Goal: Information Seeking & Learning: Learn about a topic

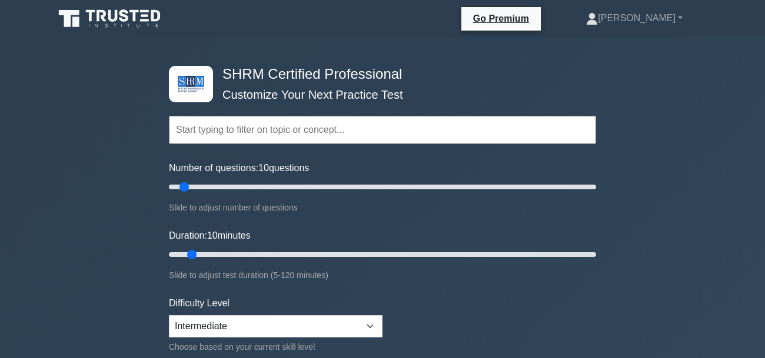
click at [317, 143] on input "text" at bounding box center [382, 130] width 427 height 28
click at [321, 134] on input "text" at bounding box center [382, 130] width 427 height 28
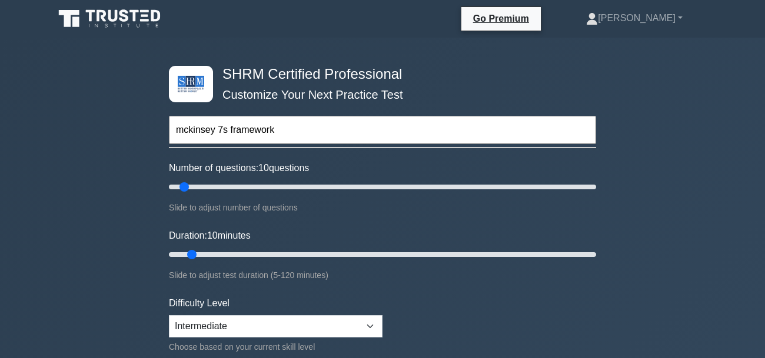
type input "mckinsey 7s framework"
type input "5"
click at [175, 188] on input "Number of questions: 10 questions" at bounding box center [382, 187] width 427 height 14
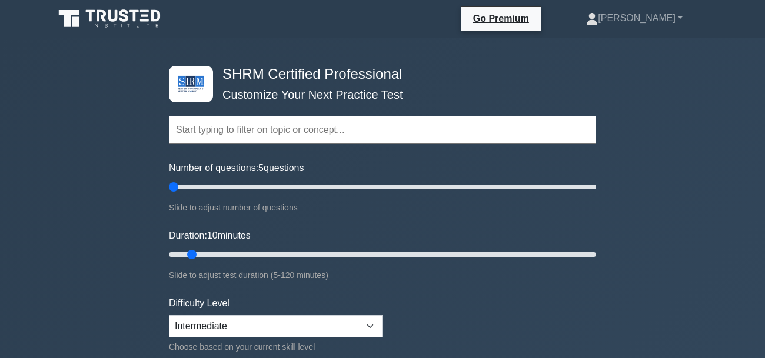
click at [254, 139] on input "text" at bounding box center [382, 130] width 427 height 28
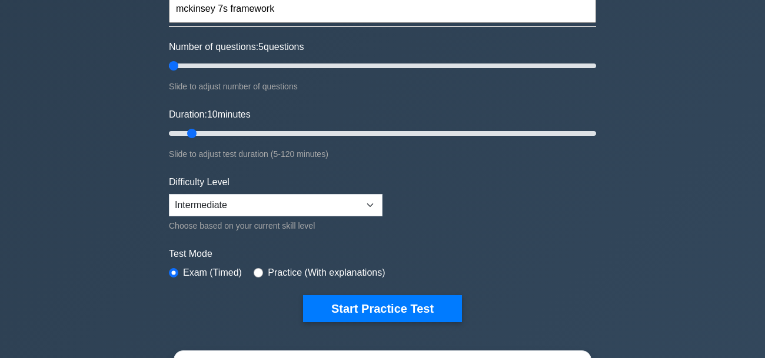
scroll to position [122, 0]
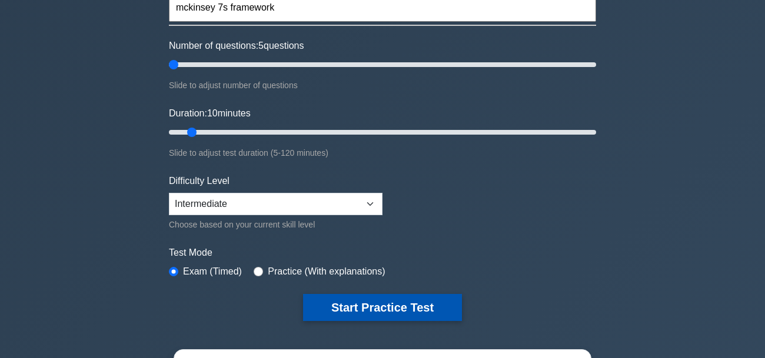
type input "mckinsey 7s framework"
click at [378, 313] on button "Start Practice Test" at bounding box center [382, 307] width 159 height 27
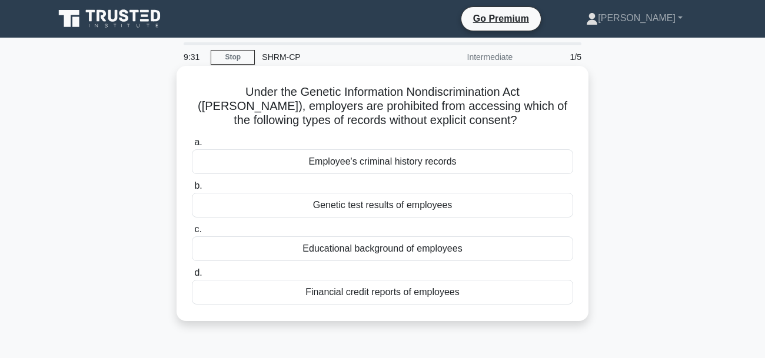
click at [435, 211] on div "Genetic test results of employees" at bounding box center [382, 205] width 381 height 25
click at [192, 190] on input "b. Genetic test results of employees" at bounding box center [192, 186] width 0 height 8
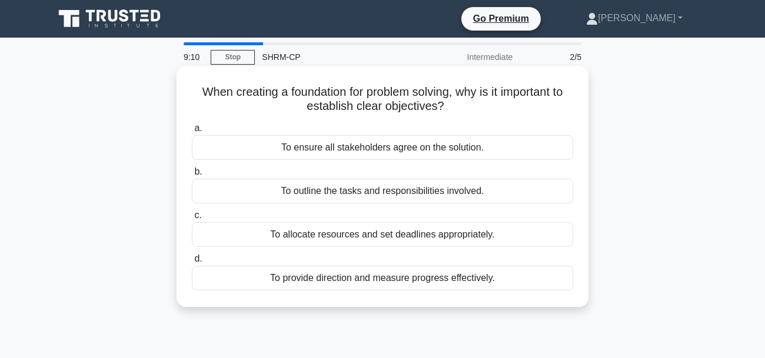
click at [405, 279] on div "To provide direction and measure progress effectively." at bounding box center [382, 278] width 381 height 25
click at [192, 263] on input "d. To provide direction and measure progress effectively." at bounding box center [192, 259] width 0 height 8
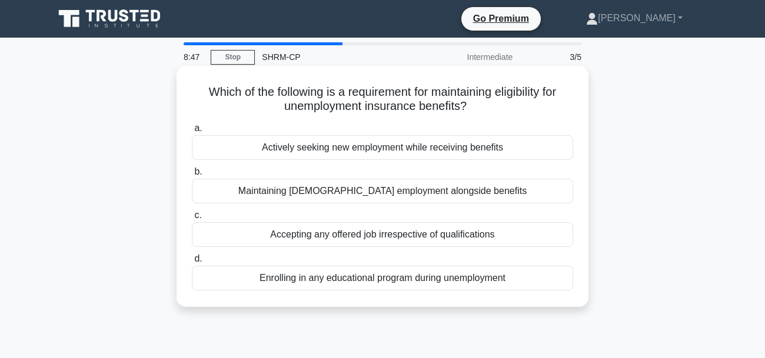
click at [522, 146] on div "Actively seeking new employment while receiving benefits" at bounding box center [382, 147] width 381 height 25
click at [192, 132] on input "a. Actively seeking new employment while receiving benefits" at bounding box center [192, 129] width 0 height 8
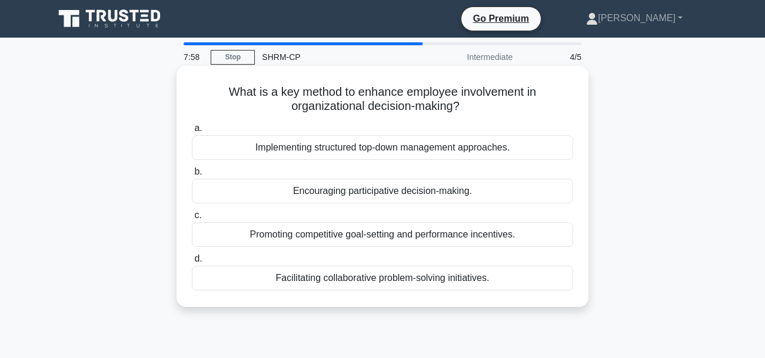
click at [446, 195] on div "Encouraging participative decision-making." at bounding box center [382, 191] width 381 height 25
click at [192, 176] on input "b. Encouraging participative decision-making." at bounding box center [192, 172] width 0 height 8
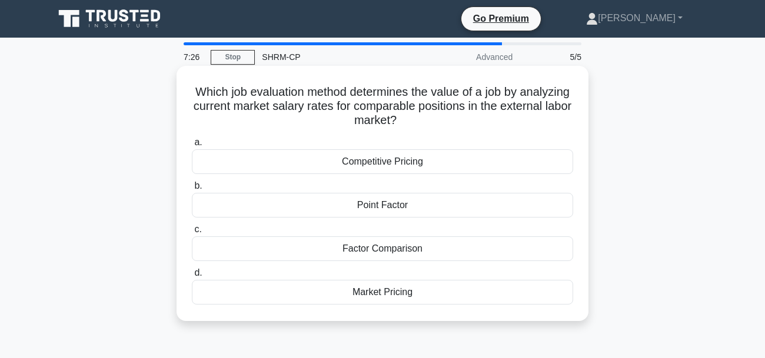
click at [466, 165] on div "Competitive Pricing" at bounding box center [382, 161] width 381 height 25
click at [192, 146] on input "a. Competitive Pricing" at bounding box center [192, 143] width 0 height 8
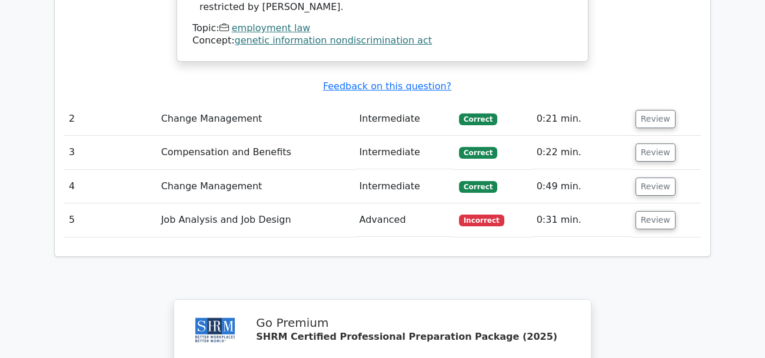
scroll to position [1258, 0]
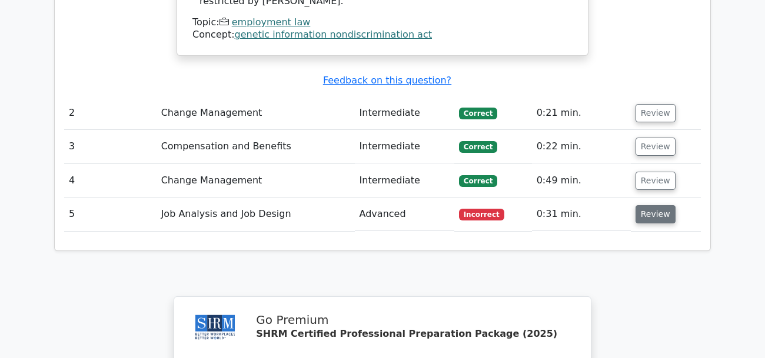
click at [658, 205] on button "Review" at bounding box center [655, 214] width 40 height 18
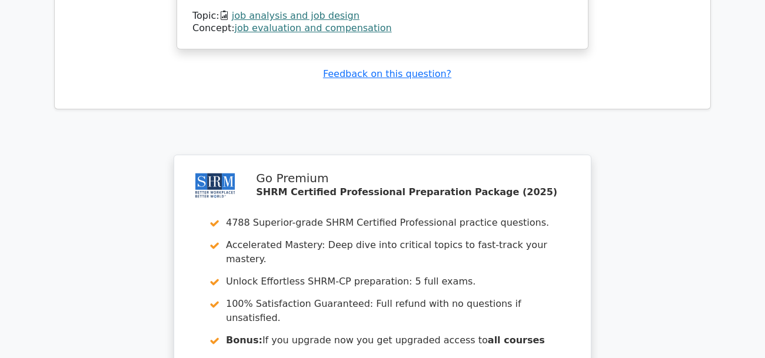
scroll to position [2051, 0]
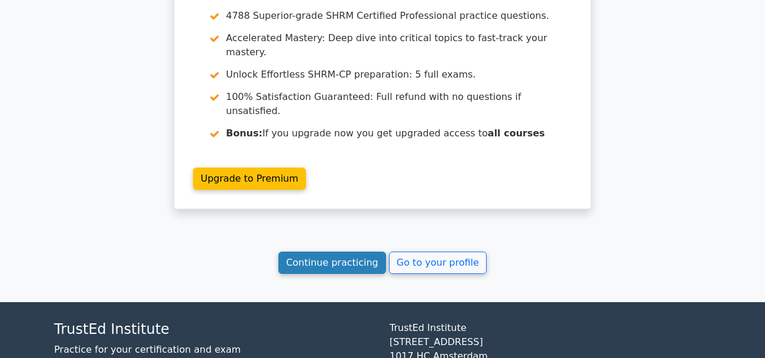
click at [322, 252] on link "Continue practicing" at bounding box center [332, 263] width 108 height 22
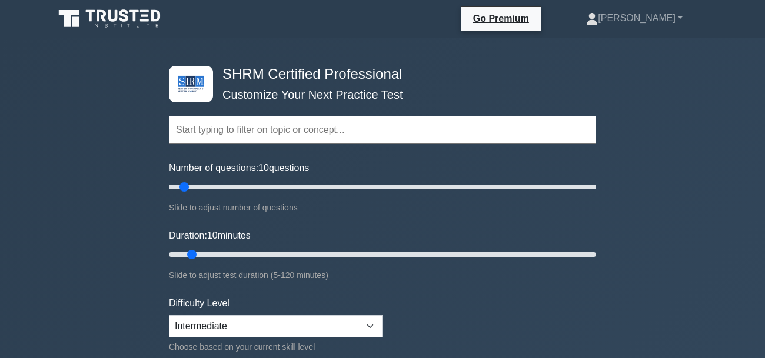
click at [262, 131] on input "text" at bounding box center [382, 130] width 427 height 28
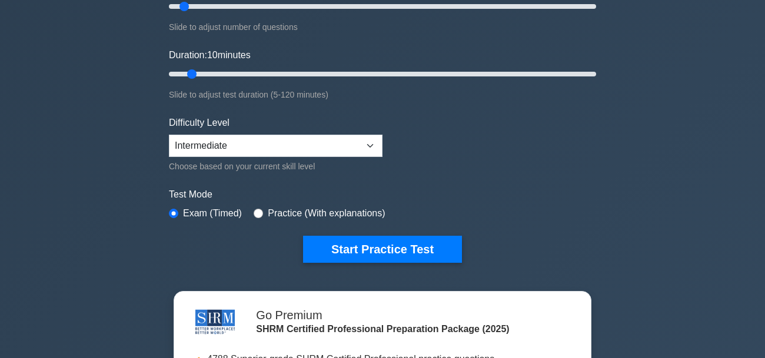
scroll to position [187, 0]
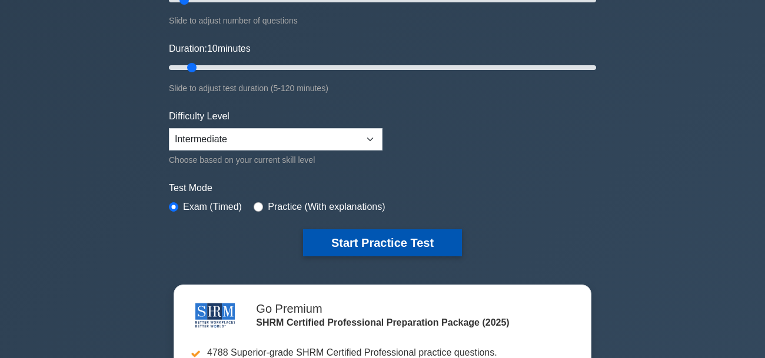
type input "workplace culture"
click at [436, 238] on button "Start Practice Test" at bounding box center [382, 242] width 159 height 27
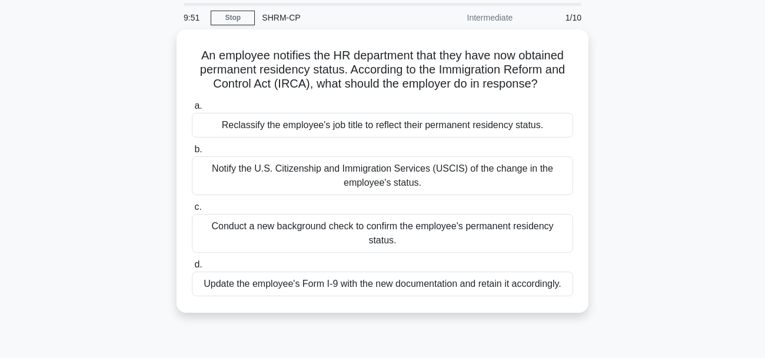
scroll to position [42, 0]
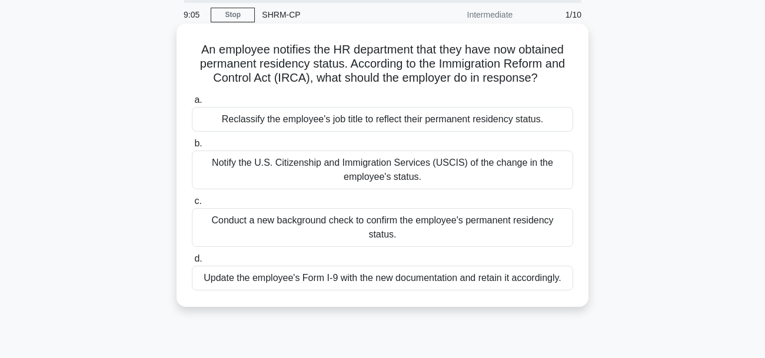
click at [435, 285] on div "Update the employee's Form I-9 with the new documentation and retain it accordi…" at bounding box center [382, 278] width 381 height 25
click at [192, 263] on input "d. Update the employee's Form I-9 with the new documentation and retain it acco…" at bounding box center [192, 259] width 0 height 8
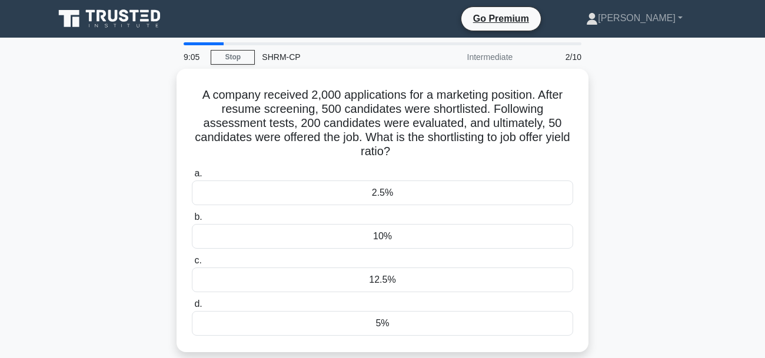
scroll to position [0, 0]
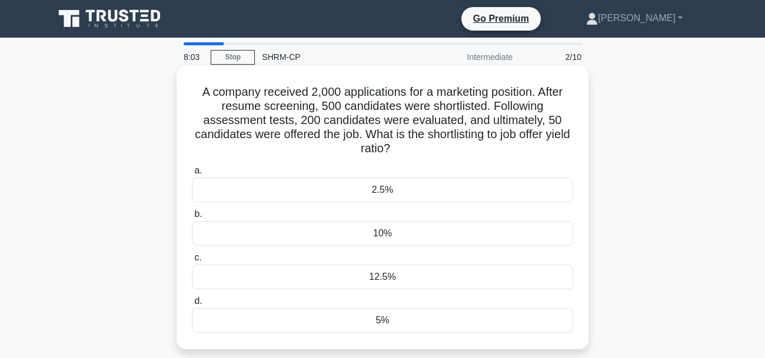
click at [425, 222] on div "10%" at bounding box center [382, 233] width 381 height 25
click at [192, 218] on input "b. 10%" at bounding box center [192, 215] width 0 height 8
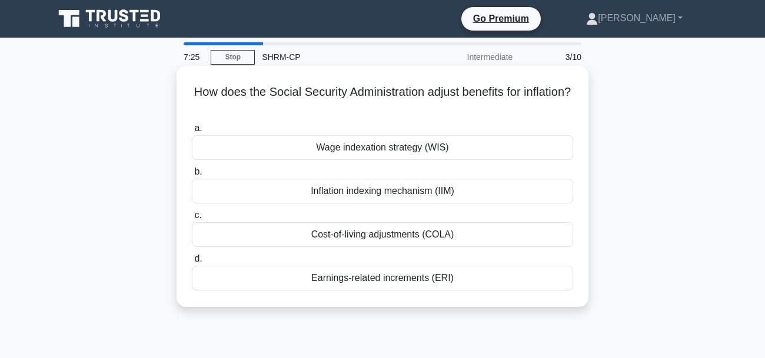
click at [478, 234] on div "Cost-of-living adjustments (COLA)" at bounding box center [382, 234] width 381 height 25
click at [192, 219] on input "c. Cost-of-living adjustments (COLA)" at bounding box center [192, 216] width 0 height 8
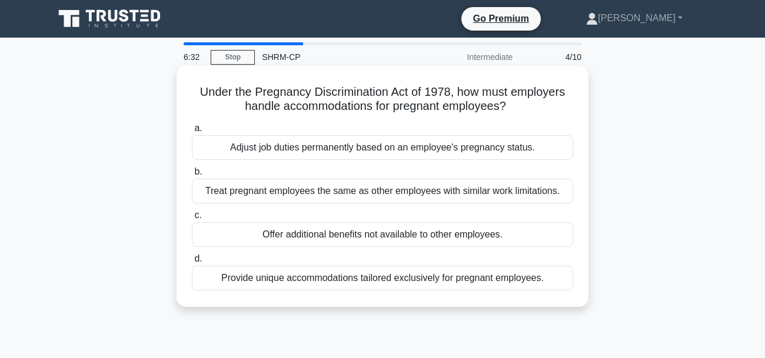
click at [416, 196] on div "Treat pregnant employees the same as other employees with similar work limitati…" at bounding box center [382, 191] width 381 height 25
click at [192, 176] on input "b. Treat pregnant employees the same as other employees with similar work limit…" at bounding box center [192, 172] width 0 height 8
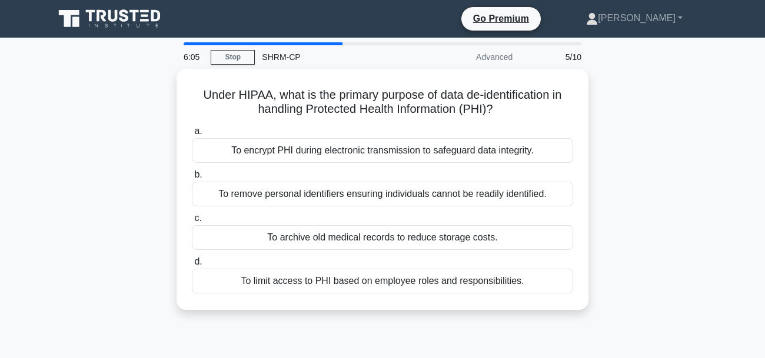
click at [416, 196] on div "To remove personal identifiers ensuring individuals cannot be readily identifie…" at bounding box center [382, 194] width 381 height 25
click at [192, 179] on input "b. To remove personal identifiers ensuring individuals cannot be readily identi…" at bounding box center [192, 175] width 0 height 8
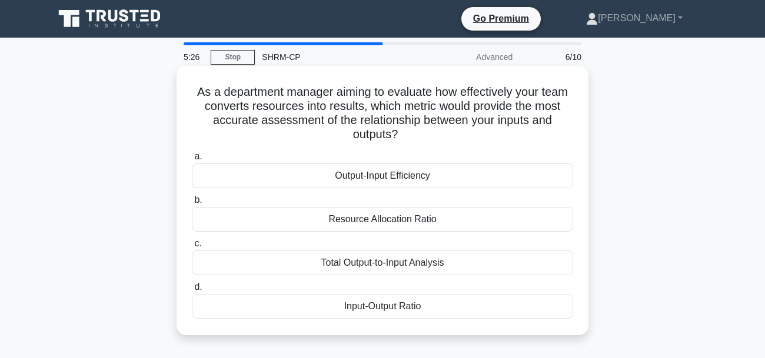
click at [480, 262] on div "Total Output-to-Input Analysis" at bounding box center [382, 263] width 381 height 25
click at [192, 248] on input "c. Total Output-to-Input Analysis" at bounding box center [192, 244] width 0 height 8
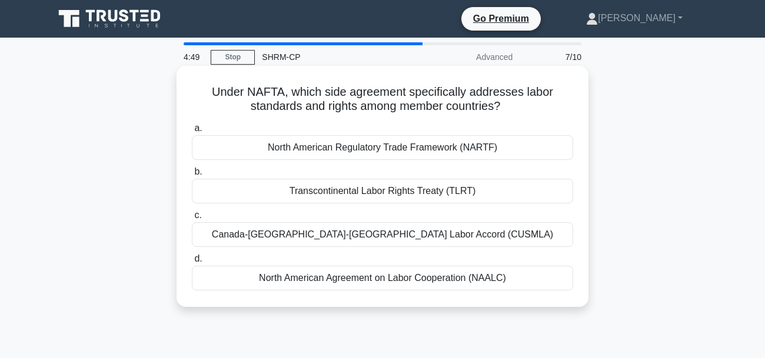
click at [449, 237] on div "Canada-United States-Mexico Labor Accord (CUSMLA)" at bounding box center [382, 234] width 381 height 25
click at [192, 219] on input "c. Canada-United States-Mexico Labor Accord (CUSMLA)" at bounding box center [192, 216] width 0 height 8
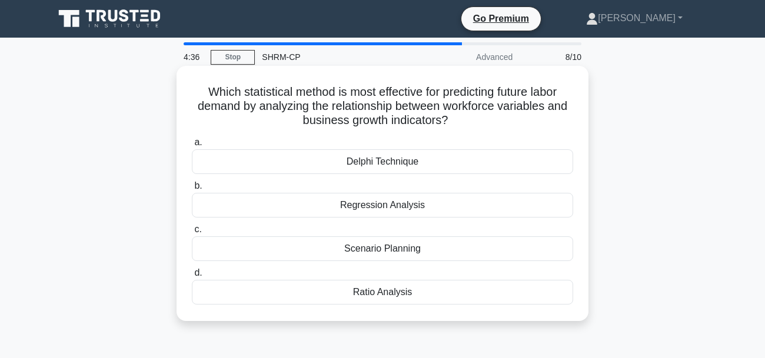
click at [412, 170] on div "Delphi Technique" at bounding box center [382, 161] width 381 height 25
click at [192, 146] on input "a. Delphi Technique" at bounding box center [192, 143] width 0 height 8
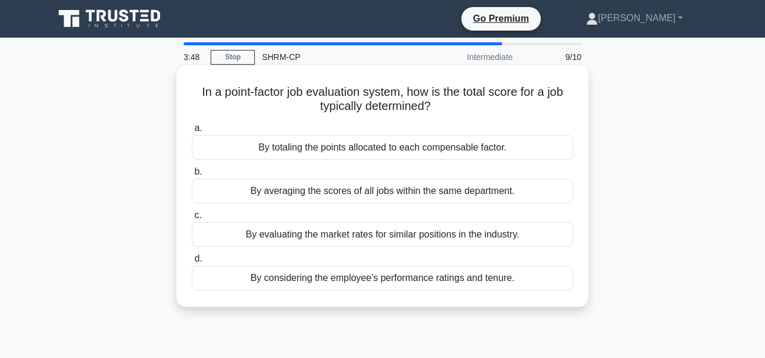
click at [428, 154] on div "By totaling the points allocated to each compensable factor." at bounding box center [382, 147] width 381 height 25
click at [192, 132] on input "a. By totaling the points allocated to each compensable factor." at bounding box center [192, 129] width 0 height 8
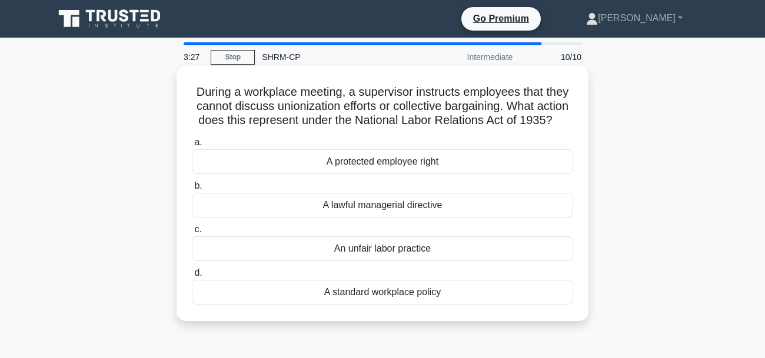
click at [434, 251] on div "An unfair labor practice" at bounding box center [382, 249] width 381 height 25
click at [192, 234] on input "c. An unfair labor practice" at bounding box center [192, 230] width 0 height 8
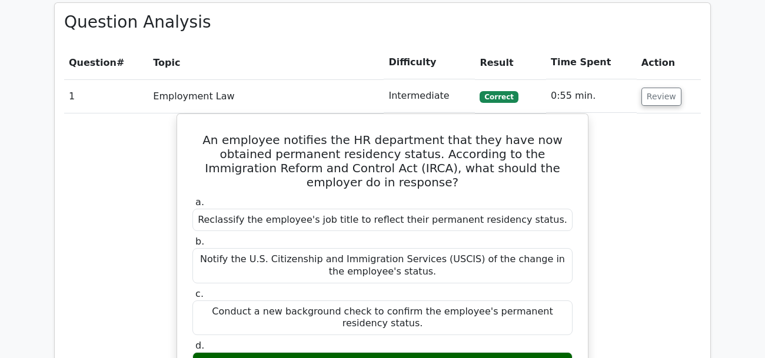
scroll to position [852, 0]
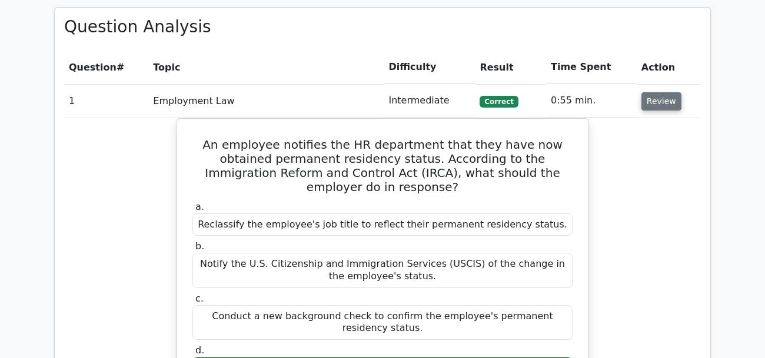
click at [657, 92] on button "Review" at bounding box center [661, 101] width 40 height 18
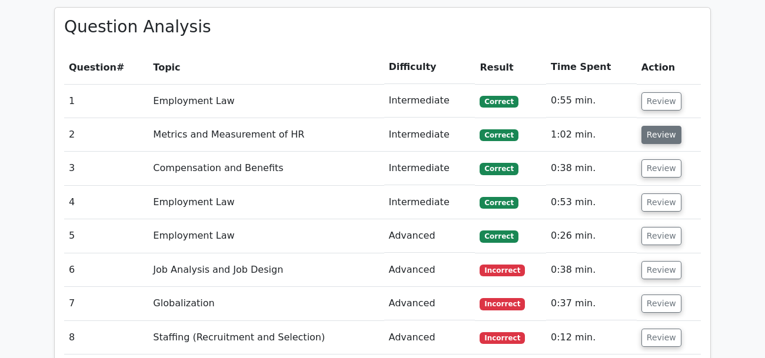
click at [653, 126] on button "Review" at bounding box center [661, 135] width 40 height 18
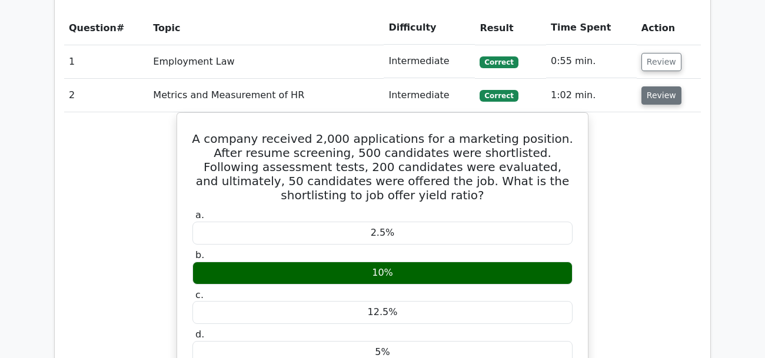
scroll to position [888, 0]
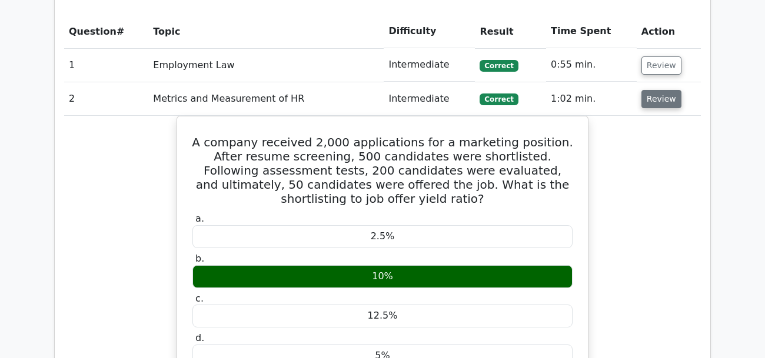
click at [659, 90] on button "Review" at bounding box center [661, 99] width 40 height 18
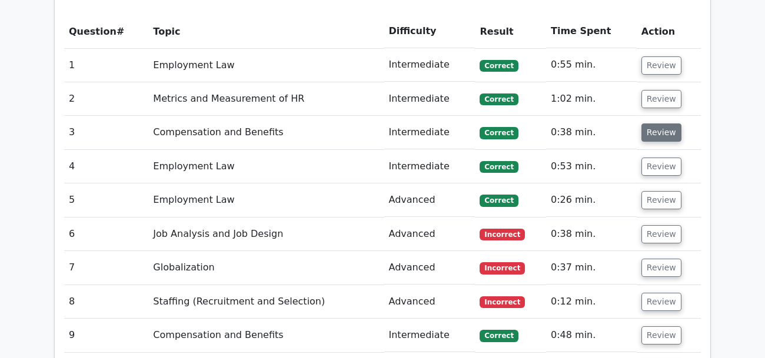
click at [657, 124] on button "Review" at bounding box center [661, 133] width 40 height 18
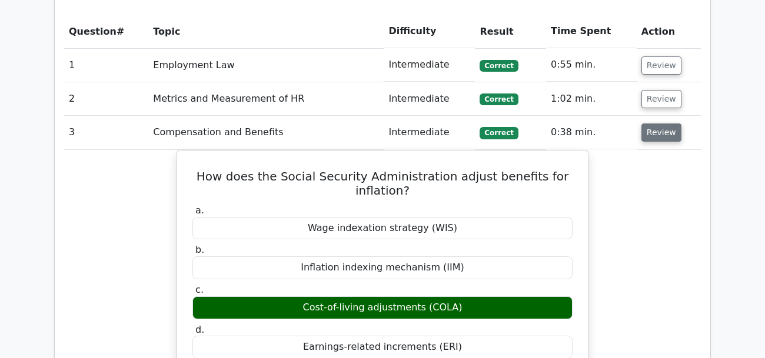
click at [657, 124] on button "Review" at bounding box center [661, 133] width 40 height 18
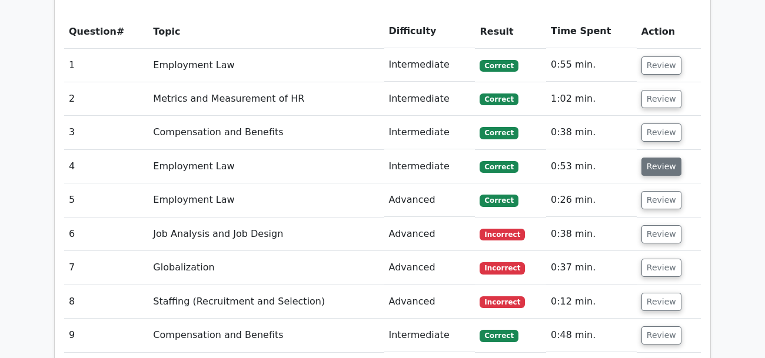
click at [652, 158] on button "Review" at bounding box center [661, 167] width 40 height 18
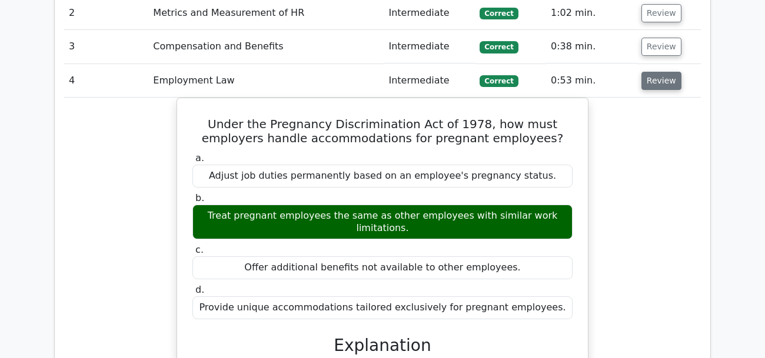
scroll to position [978, 0]
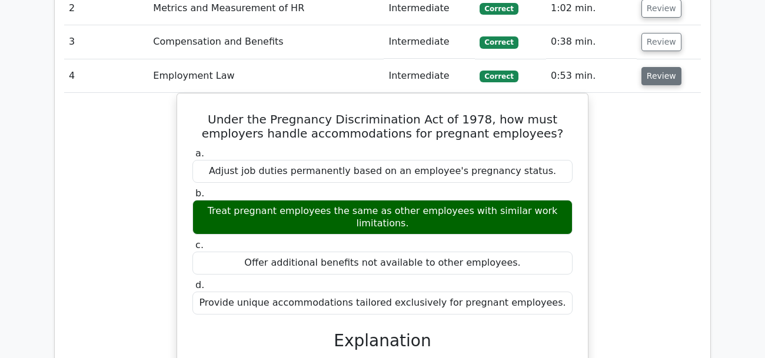
click at [654, 67] on button "Review" at bounding box center [661, 76] width 40 height 18
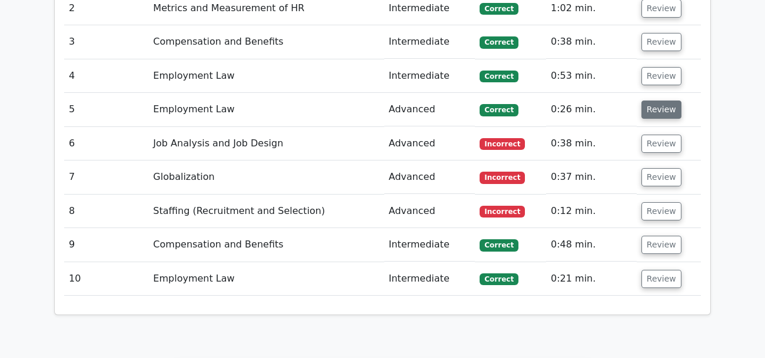
click at [651, 101] on button "Review" at bounding box center [661, 110] width 40 height 18
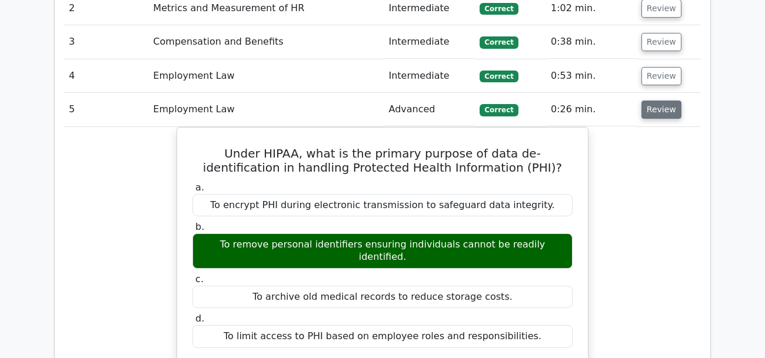
click at [651, 101] on button "Review" at bounding box center [661, 110] width 40 height 18
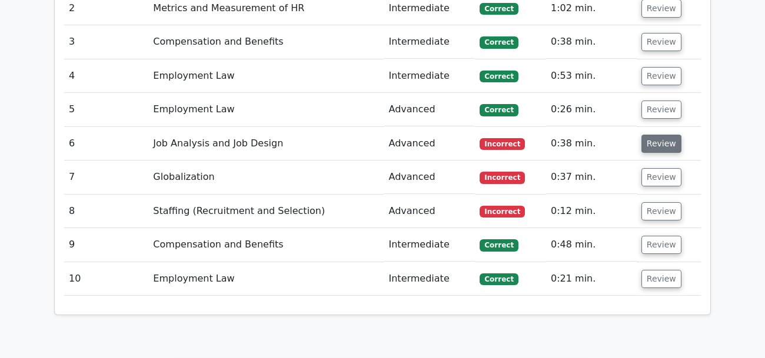
click at [649, 135] on button "Review" at bounding box center [661, 144] width 40 height 18
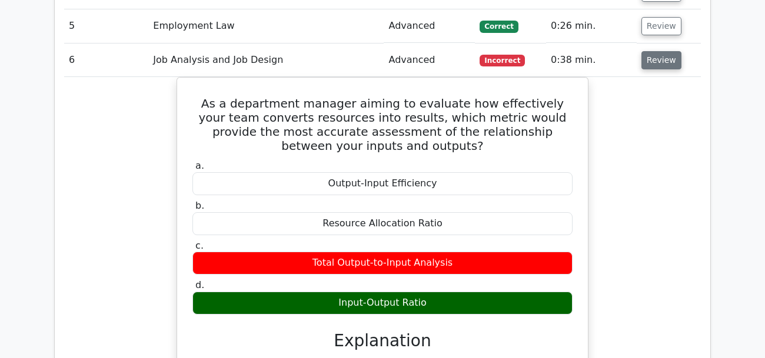
scroll to position [1060, 0]
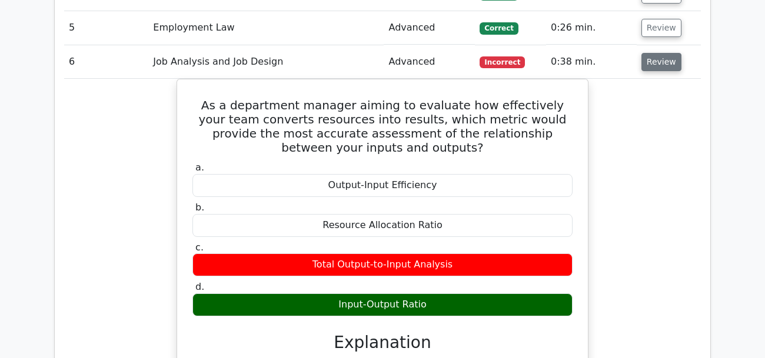
click at [655, 53] on button "Review" at bounding box center [661, 62] width 40 height 18
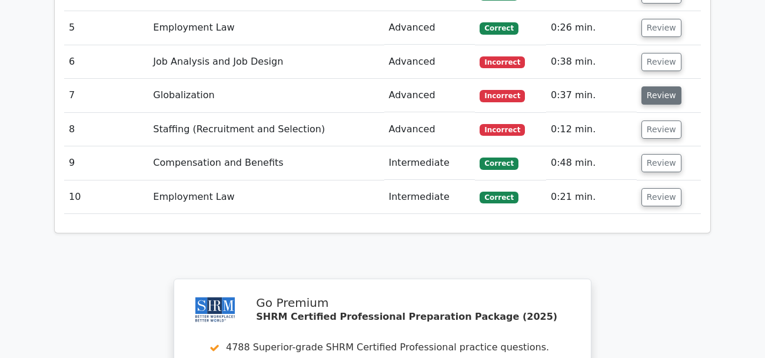
click at [656, 86] on button "Review" at bounding box center [661, 95] width 40 height 18
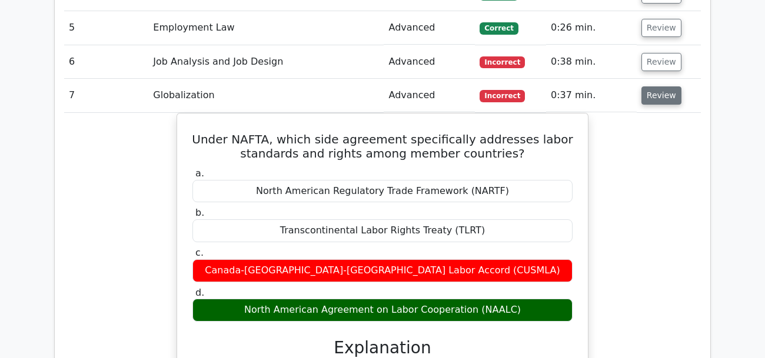
click at [656, 86] on button "Review" at bounding box center [661, 95] width 40 height 18
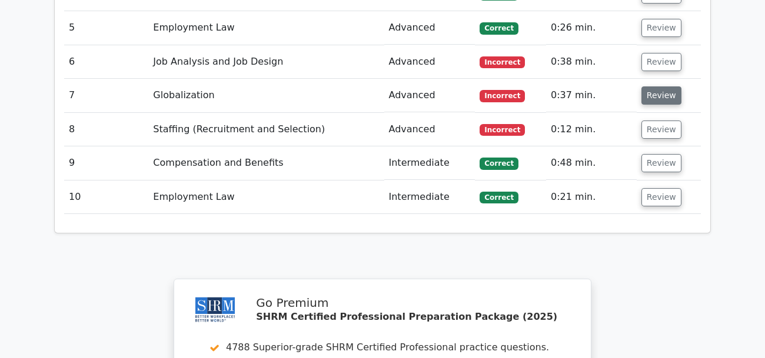
click at [651, 86] on button "Review" at bounding box center [661, 95] width 40 height 18
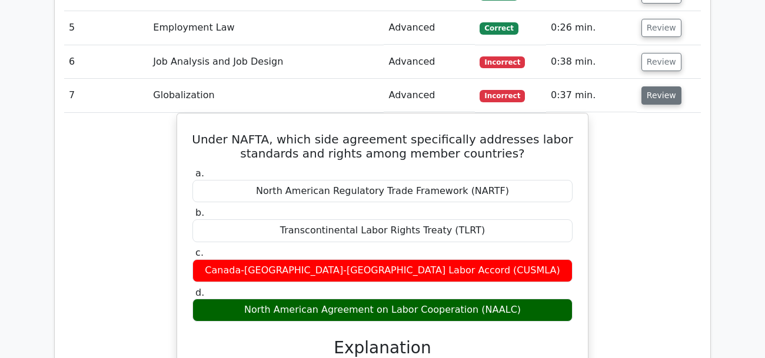
click at [651, 86] on button "Review" at bounding box center [661, 95] width 40 height 18
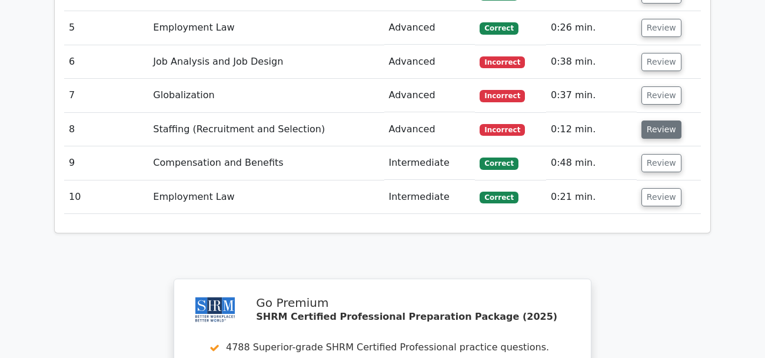
click at [644, 121] on button "Review" at bounding box center [661, 130] width 40 height 18
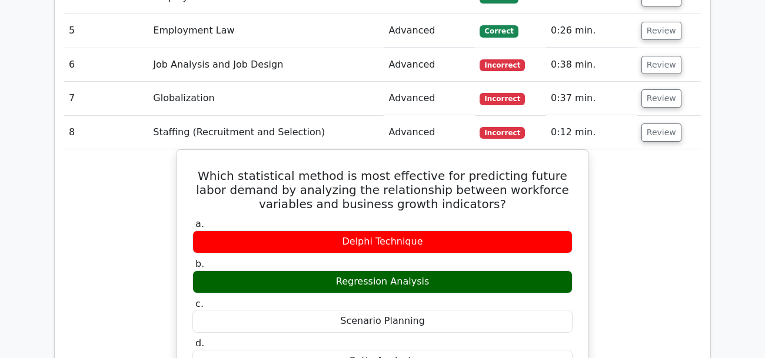
click at [35, 221] on main "Go Premium SHRM Certified Professional Preparation Package (2025) 4788 Superior…" at bounding box center [382, 39] width 765 height 2124
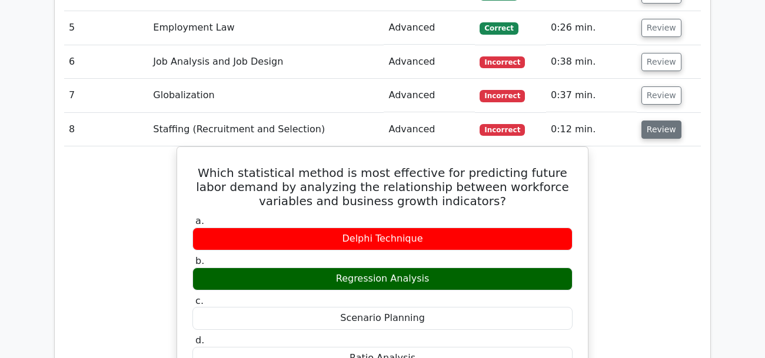
click at [654, 121] on button "Review" at bounding box center [661, 130] width 40 height 18
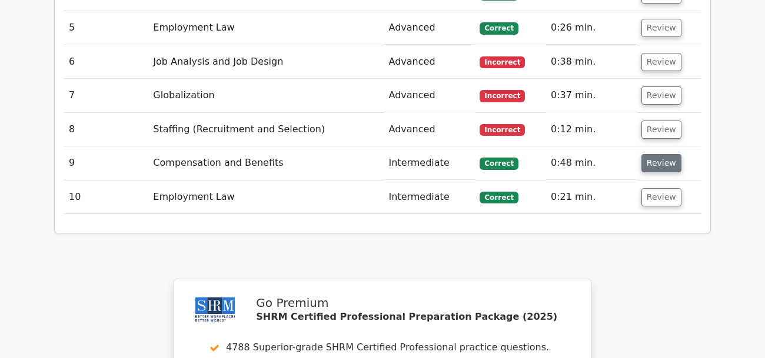
click at [656, 154] on button "Review" at bounding box center [661, 163] width 40 height 18
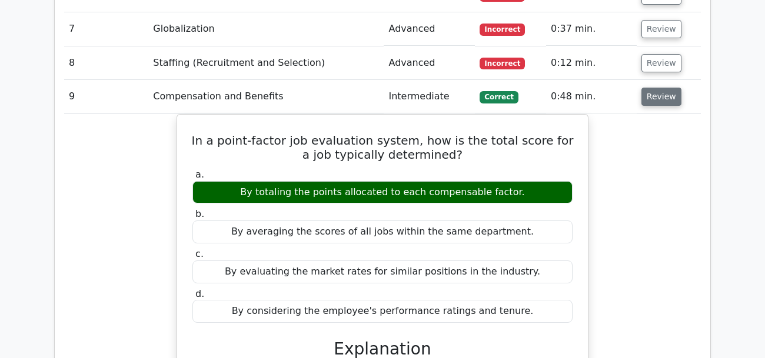
scroll to position [1133, 0]
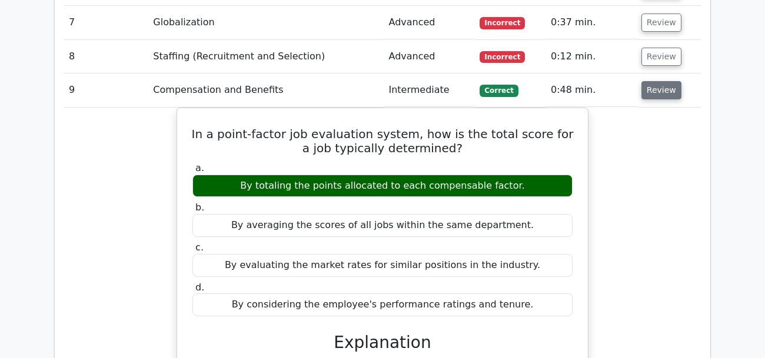
click at [644, 81] on button "Review" at bounding box center [661, 90] width 40 height 18
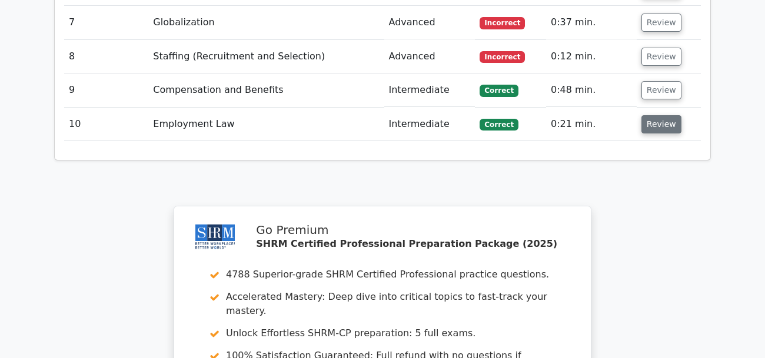
click at [647, 115] on button "Review" at bounding box center [661, 124] width 40 height 18
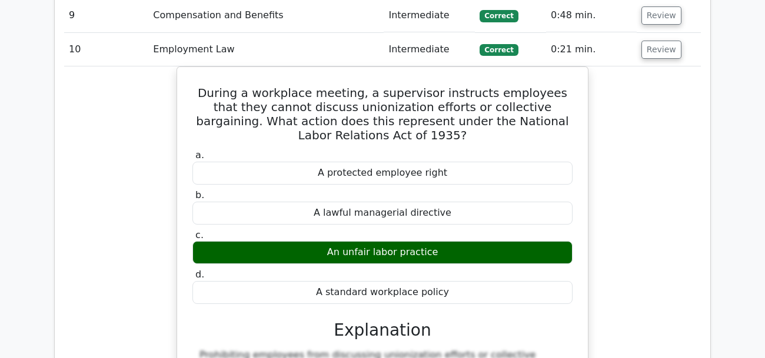
scroll to position [1211, 0]
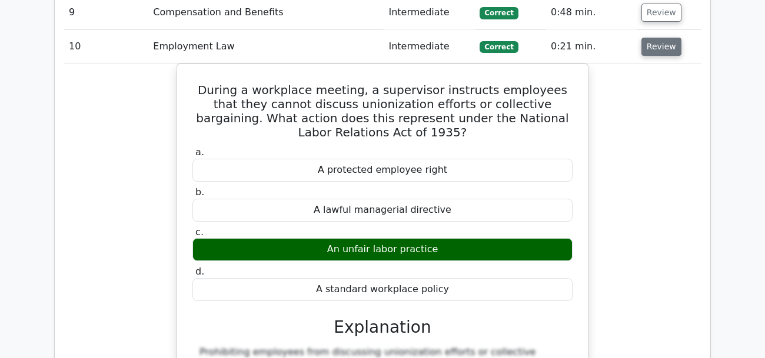
click at [649, 38] on button "Review" at bounding box center [661, 47] width 40 height 18
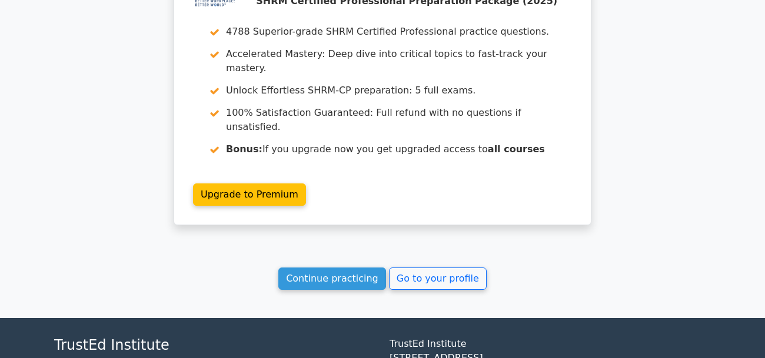
scroll to position [1416, 0]
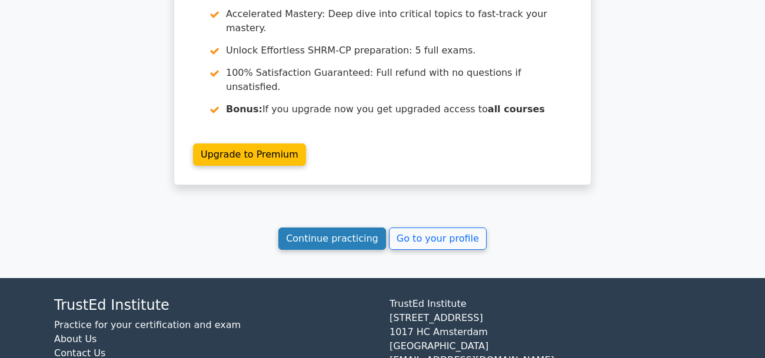
click at [337, 228] on link "Continue practicing" at bounding box center [332, 239] width 108 height 22
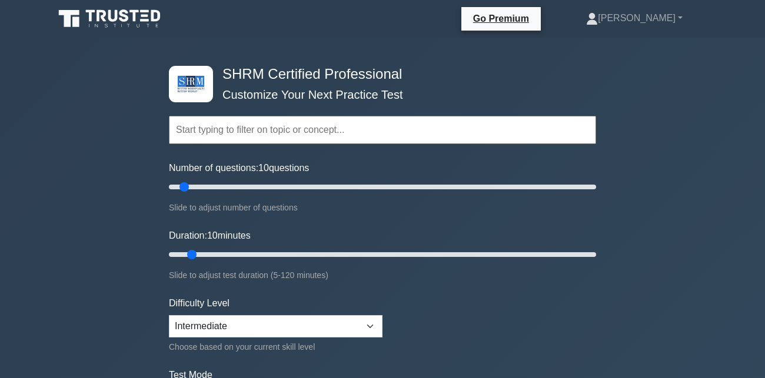
click at [210, 124] on input "text" at bounding box center [382, 130] width 427 height 28
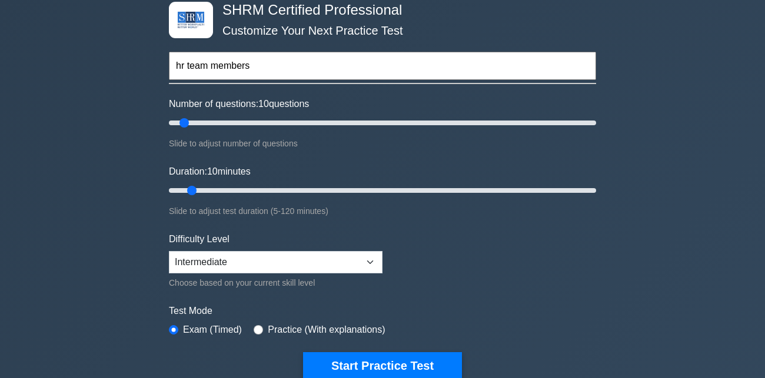
scroll to position [66, 0]
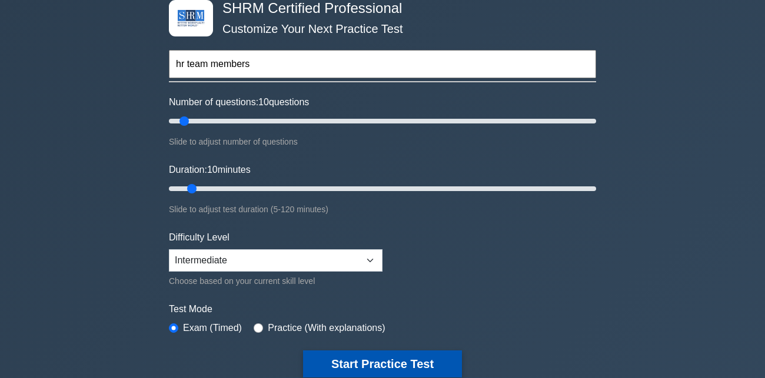
type input "hr team members"
click at [342, 358] on button "Start Practice Test" at bounding box center [382, 364] width 159 height 27
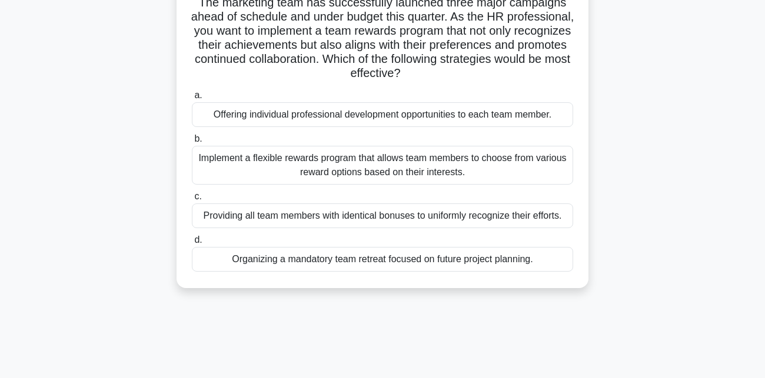
scroll to position [66, 0]
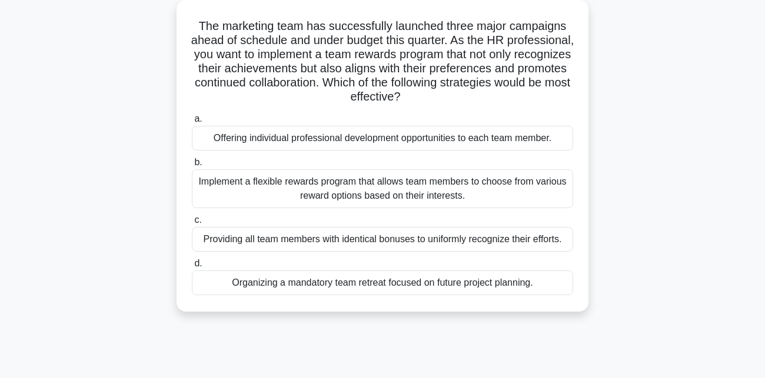
click at [510, 194] on div "Implement a flexible rewards program that allows team members to choose from va…" at bounding box center [382, 188] width 381 height 39
click at [192, 166] on input "b. Implement a flexible rewards program that allows team members to choose from…" at bounding box center [192, 163] width 0 height 8
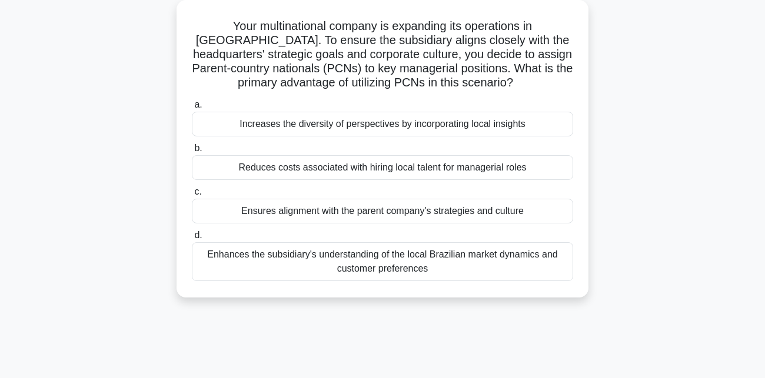
click at [537, 264] on div "Enhances the subsidiary's understanding of the local Brazilian market dynamics …" at bounding box center [382, 261] width 381 height 39
click at [192, 239] on input "d. Enhances the subsidiary's understanding of the local Brazilian market dynami…" at bounding box center [192, 236] width 0 height 8
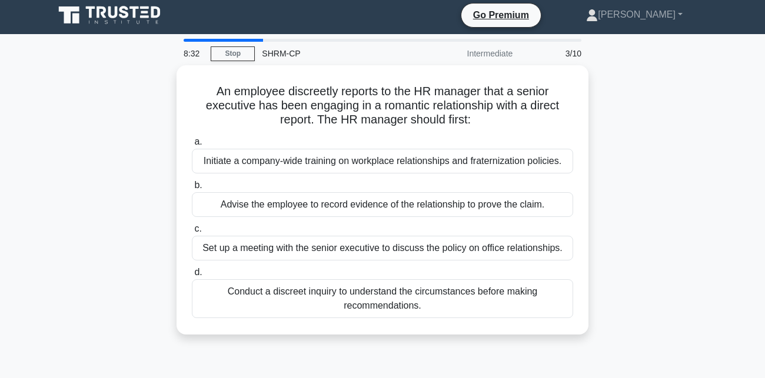
scroll to position [0, 0]
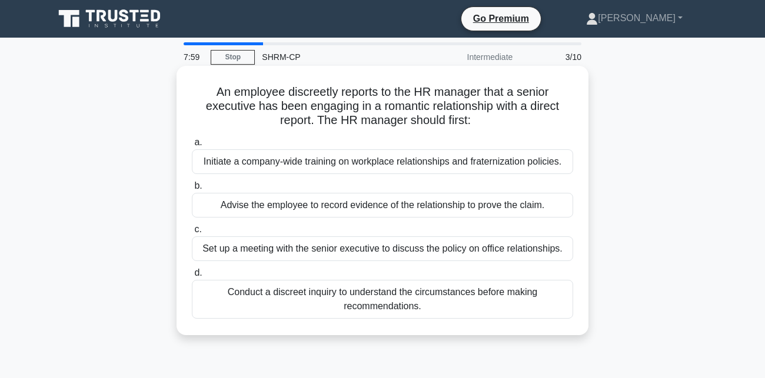
click at [447, 252] on div "Set up a meeting with the senior executive to discuss the policy on office rela…" at bounding box center [382, 249] width 381 height 25
click at [192, 234] on input "c. Set up a meeting with the senior executive to discuss the policy on office r…" at bounding box center [192, 230] width 0 height 8
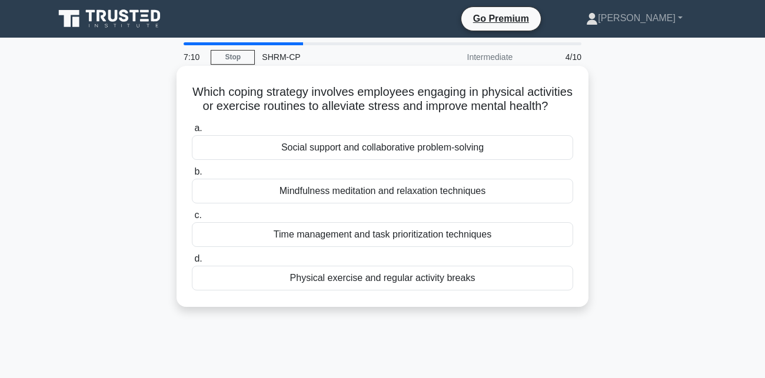
click at [453, 282] on div "Physical exercise and regular activity breaks" at bounding box center [382, 278] width 381 height 25
click at [192, 263] on input "d. Physical exercise and regular activity breaks" at bounding box center [192, 259] width 0 height 8
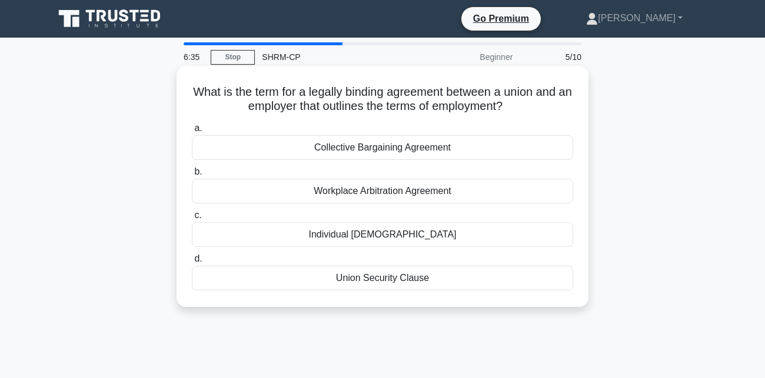
click at [463, 150] on div "Collective Bargaining Agreement" at bounding box center [382, 147] width 381 height 25
click at [192, 132] on input "a. Collective Bargaining Agreement" at bounding box center [192, 129] width 0 height 8
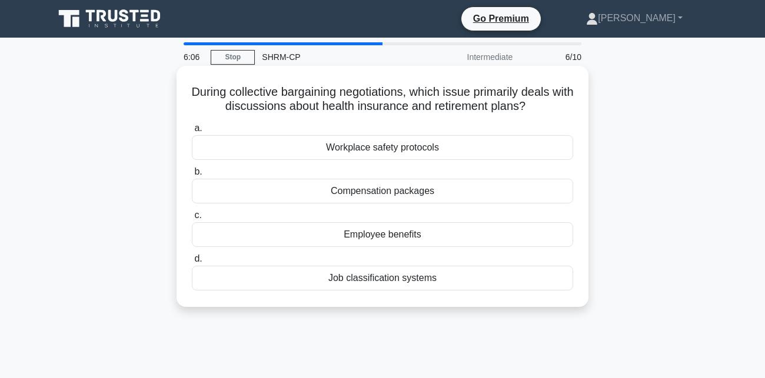
click at [428, 234] on div "Employee benefits" at bounding box center [382, 234] width 381 height 25
click at [192, 219] on input "c. Employee benefits" at bounding box center [192, 216] width 0 height 8
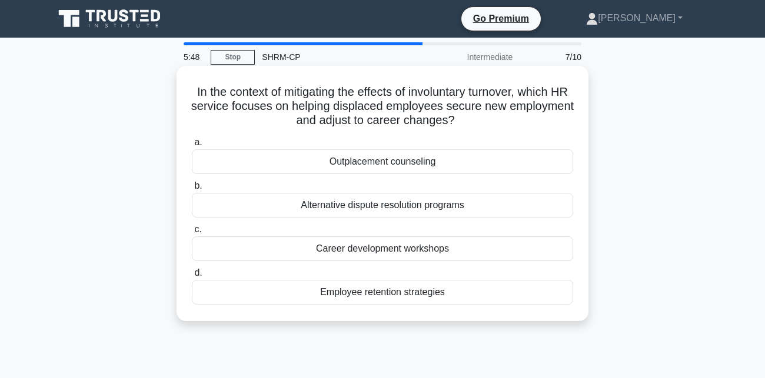
click at [429, 165] on div "Outplacement counseling" at bounding box center [382, 161] width 381 height 25
click at [192, 146] on input "a. Outplacement counseling" at bounding box center [192, 143] width 0 height 8
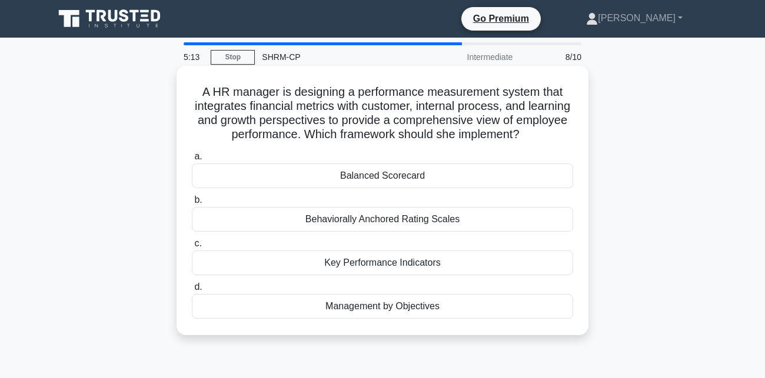
click at [415, 265] on div "Key Performance Indicators" at bounding box center [382, 263] width 381 height 25
click at [192, 248] on input "c. Key Performance Indicators" at bounding box center [192, 244] width 0 height 8
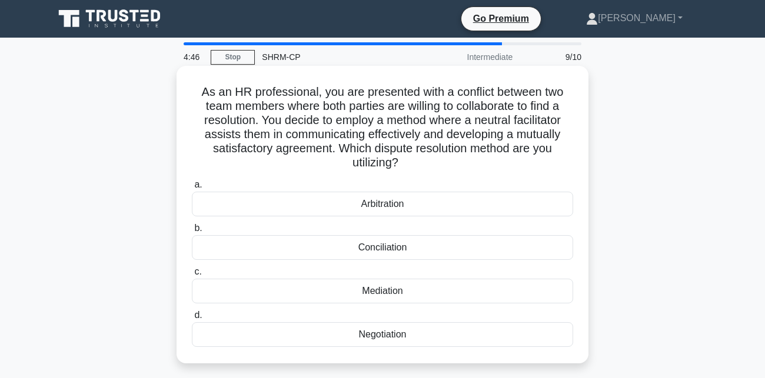
click at [421, 292] on div "Mediation" at bounding box center [382, 291] width 381 height 25
click at [192, 276] on input "c. Mediation" at bounding box center [192, 272] width 0 height 8
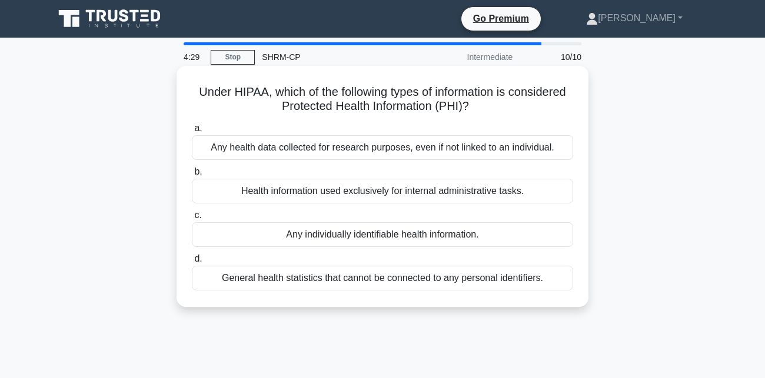
click at [484, 237] on div "Any individually identifiable health information." at bounding box center [382, 234] width 381 height 25
click at [192, 219] on input "c. Any individually identifiable health information." at bounding box center [192, 216] width 0 height 8
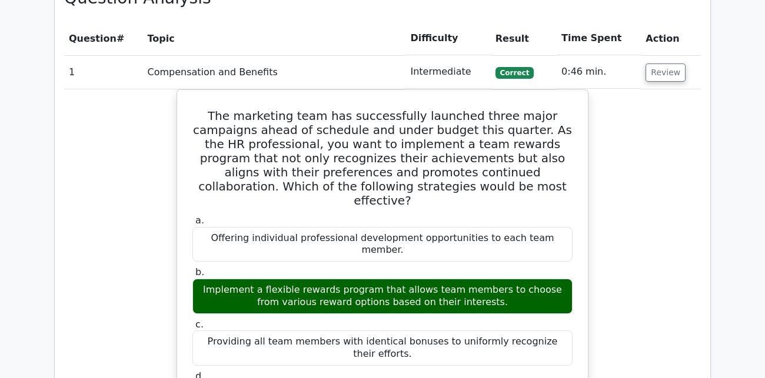
scroll to position [923, 0]
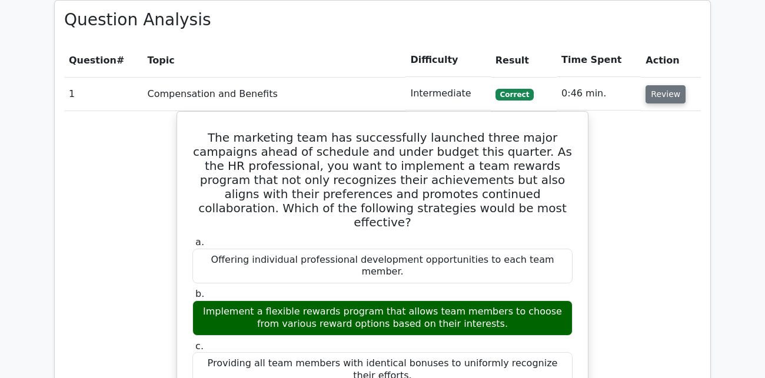
click at [658, 85] on button "Review" at bounding box center [665, 94] width 40 height 18
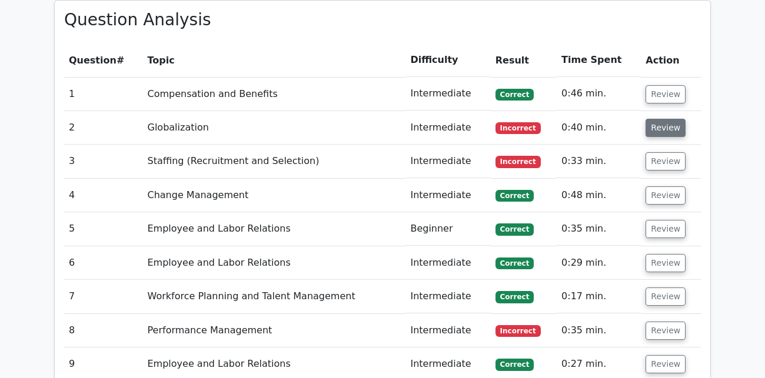
click at [658, 119] on button "Review" at bounding box center [665, 128] width 40 height 18
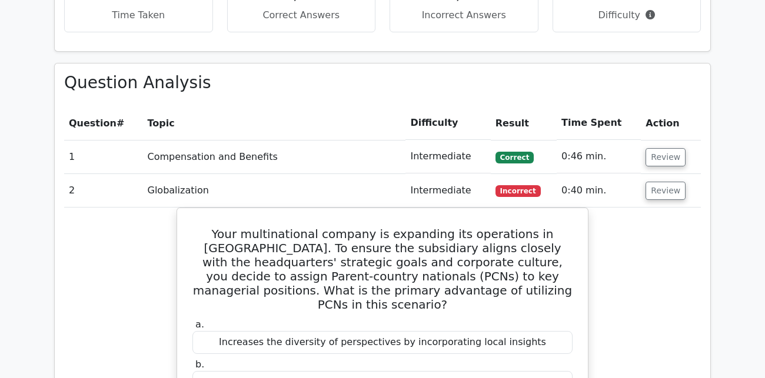
scroll to position [857, 0]
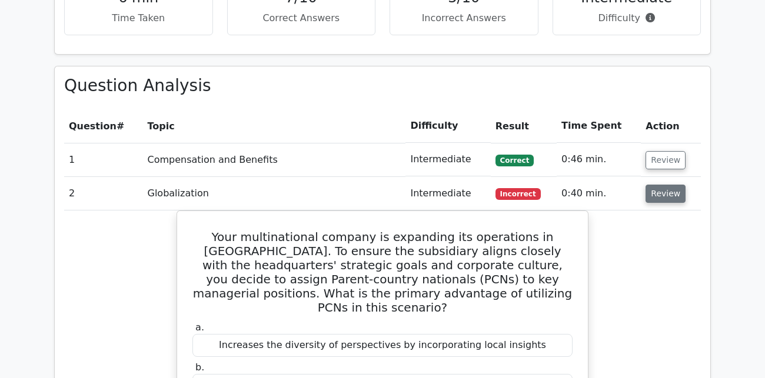
click at [653, 185] on button "Review" at bounding box center [665, 194] width 40 height 18
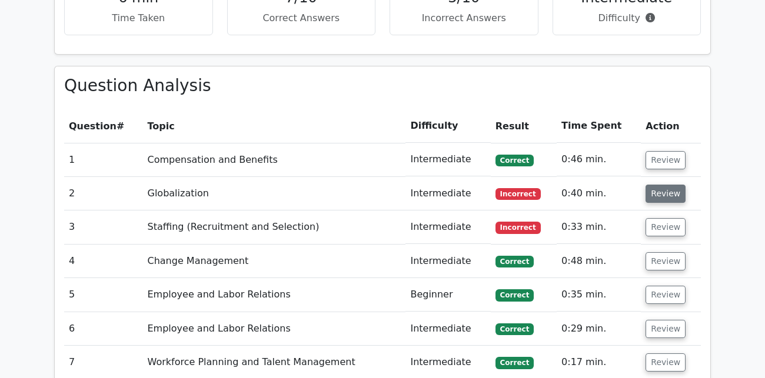
click at [655, 185] on button "Review" at bounding box center [665, 194] width 40 height 18
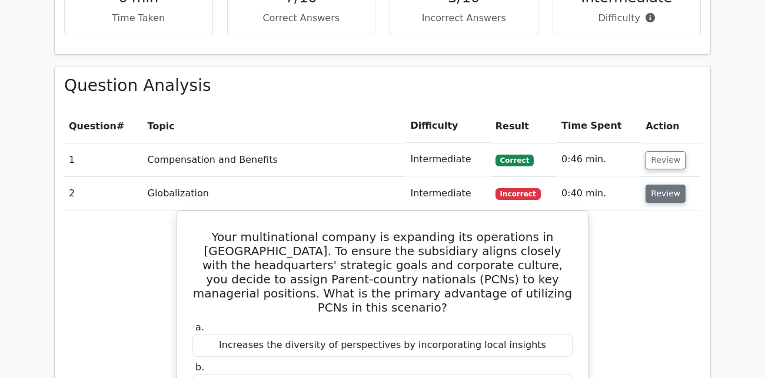
click at [654, 185] on button "Review" at bounding box center [665, 194] width 40 height 18
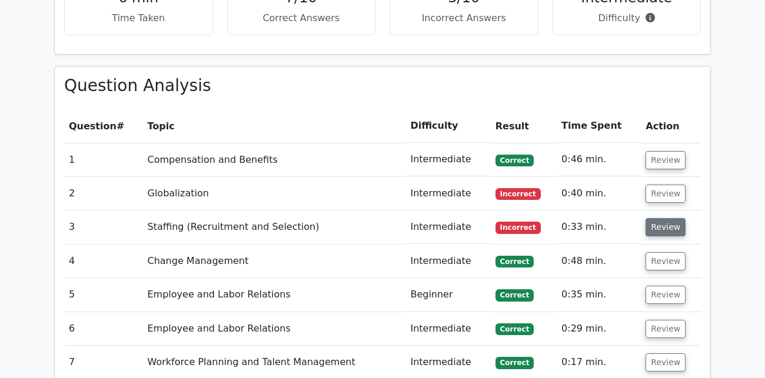
click at [660, 218] on button "Review" at bounding box center [665, 227] width 40 height 18
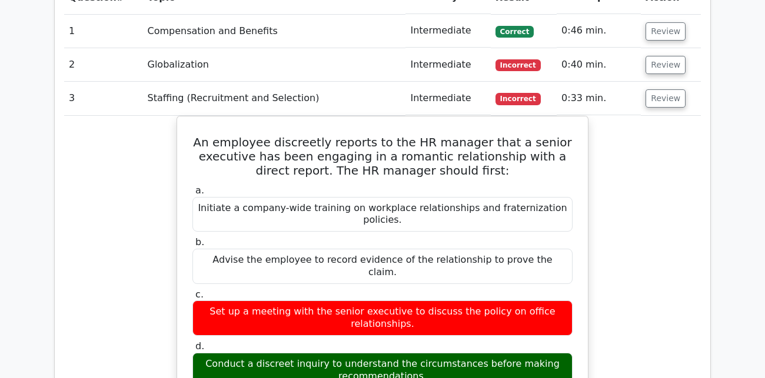
scroll to position [988, 0]
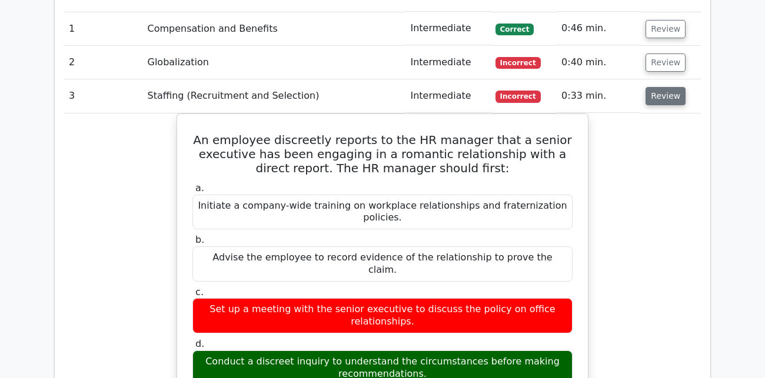
click at [661, 87] on button "Review" at bounding box center [665, 96] width 40 height 18
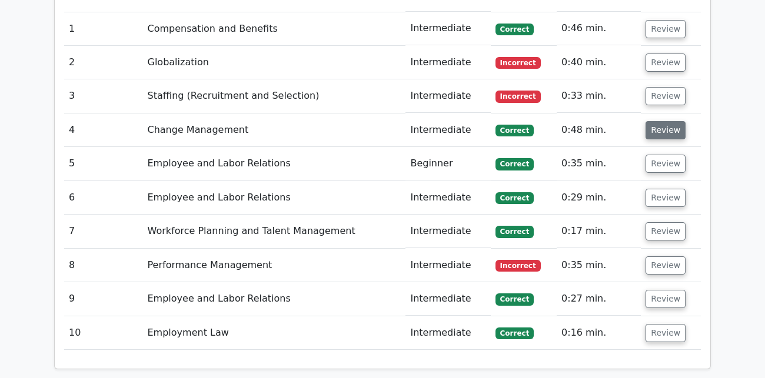
click at [664, 121] on button "Review" at bounding box center [665, 130] width 40 height 18
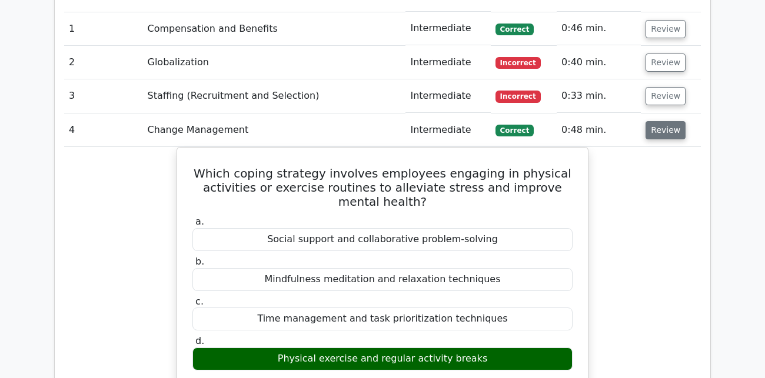
click at [654, 121] on button "Review" at bounding box center [665, 130] width 40 height 18
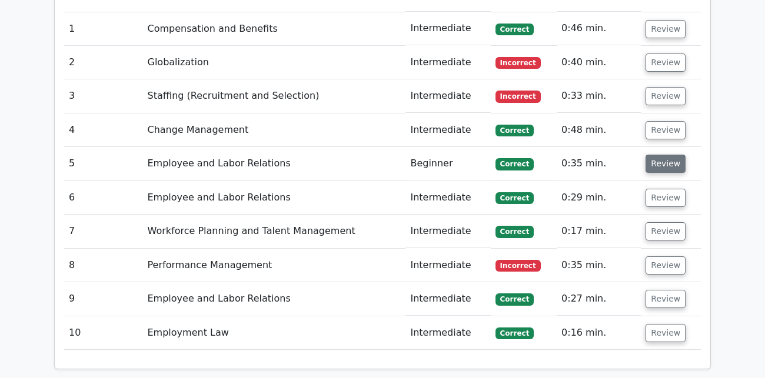
click at [662, 155] on button "Review" at bounding box center [665, 164] width 40 height 18
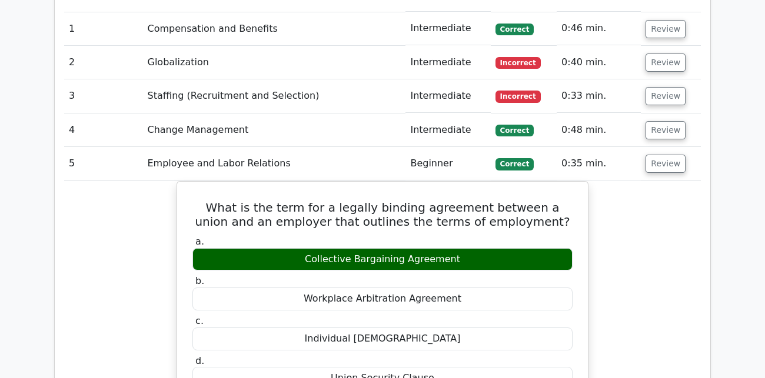
click at [655, 155] on button "Review" at bounding box center [665, 164] width 40 height 18
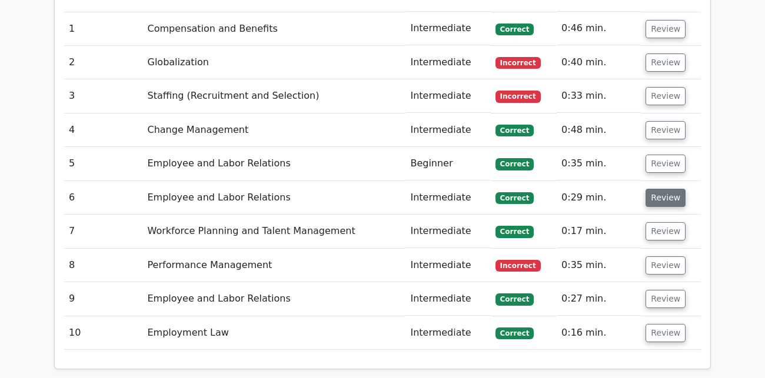
click at [665, 189] on button "Review" at bounding box center [665, 198] width 40 height 18
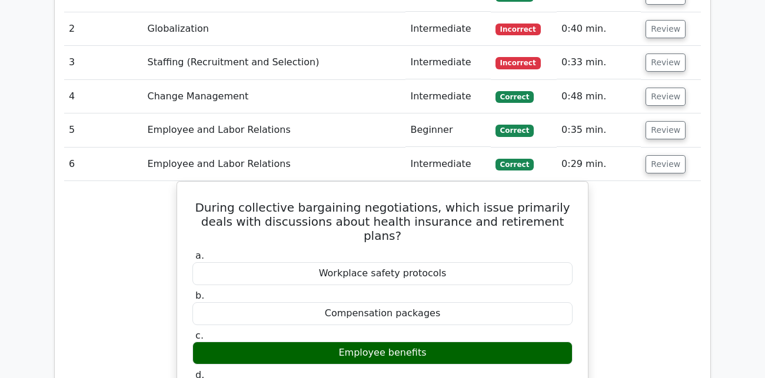
scroll to position [1054, 0]
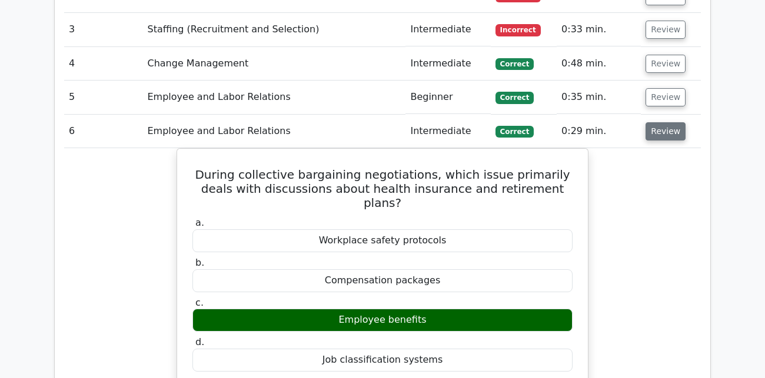
click at [651, 122] on button "Review" at bounding box center [665, 131] width 40 height 18
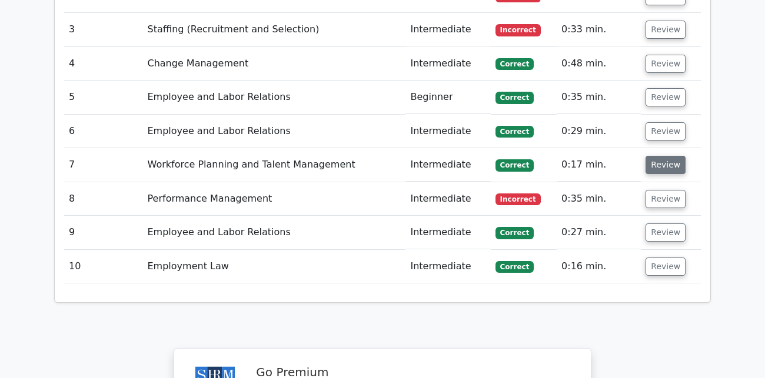
click at [654, 156] on button "Review" at bounding box center [665, 165] width 40 height 18
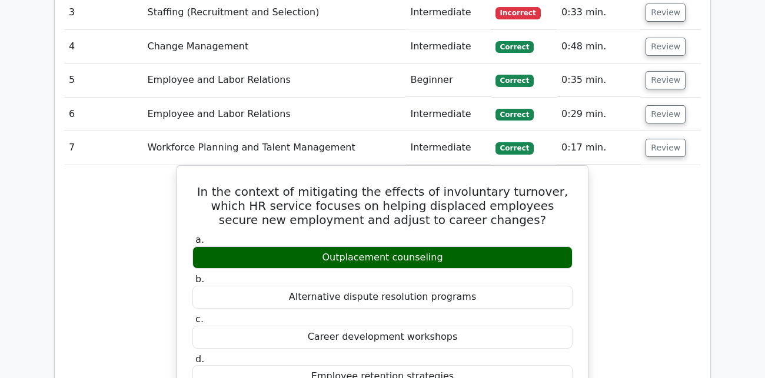
scroll to position [1120, 0]
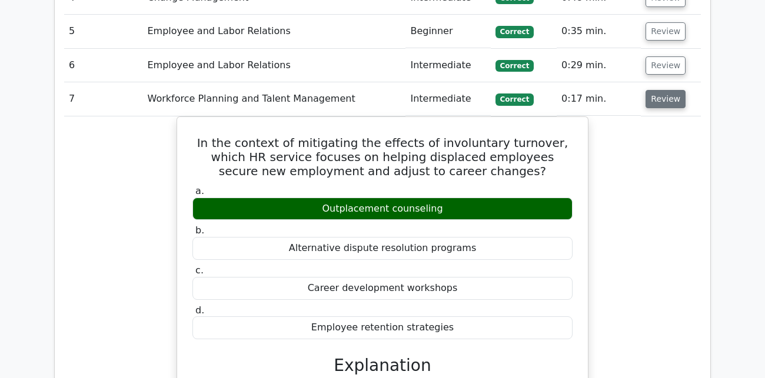
click at [662, 90] on button "Review" at bounding box center [665, 99] width 40 height 18
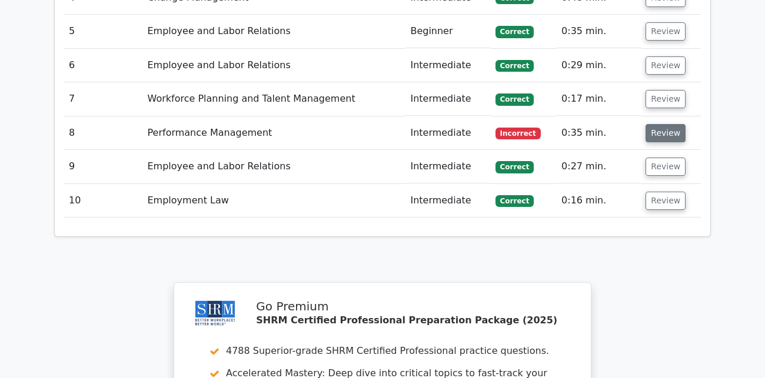
click at [658, 124] on button "Review" at bounding box center [665, 133] width 40 height 18
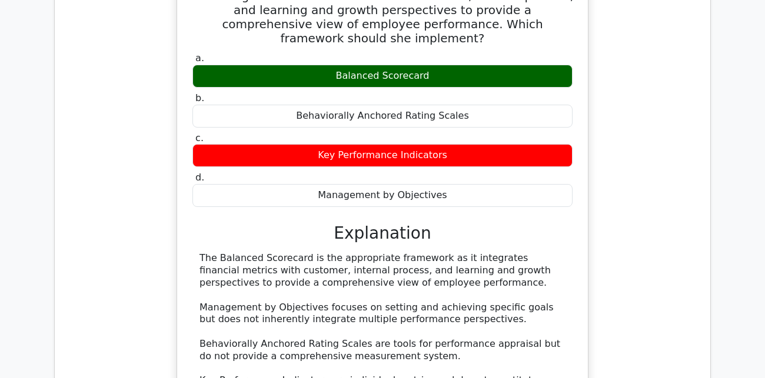
scroll to position [1318, 0]
